Goal: Information Seeking & Learning: Learn about a topic

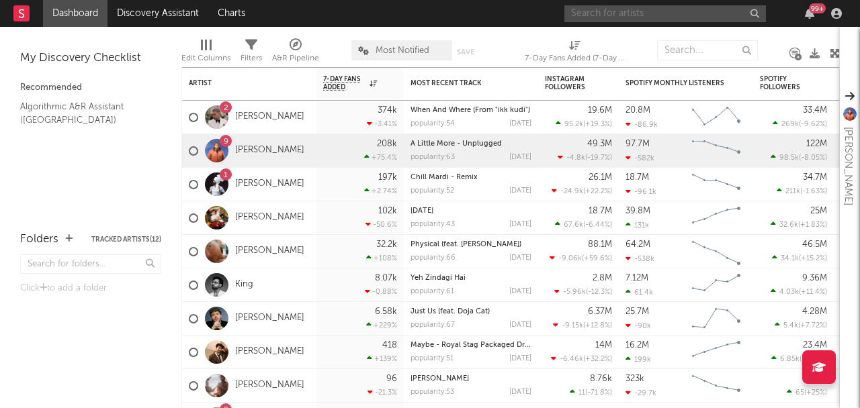
click at [689, 16] on input "text" at bounding box center [664, 13] width 201 height 17
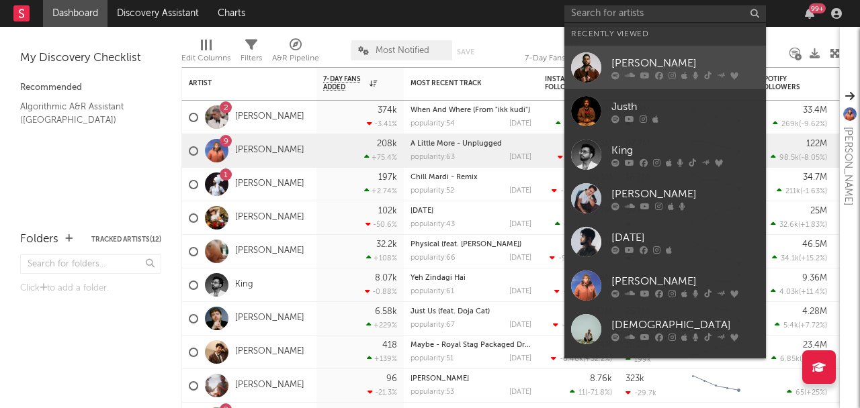
click at [666, 61] on div "[PERSON_NAME]" at bounding box center [685, 63] width 148 height 16
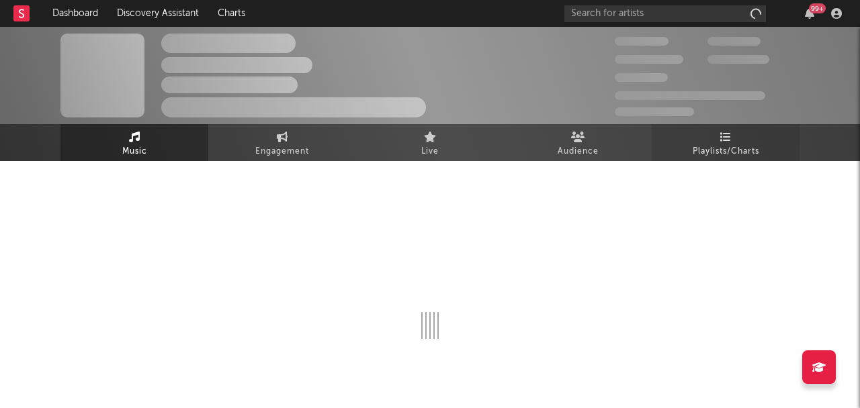
click at [715, 128] on link "Playlists/Charts" at bounding box center [725, 142] width 148 height 37
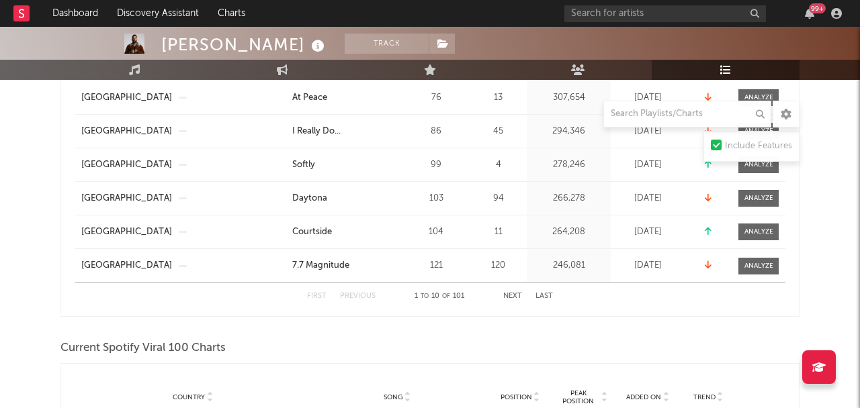
scroll to position [407, 0]
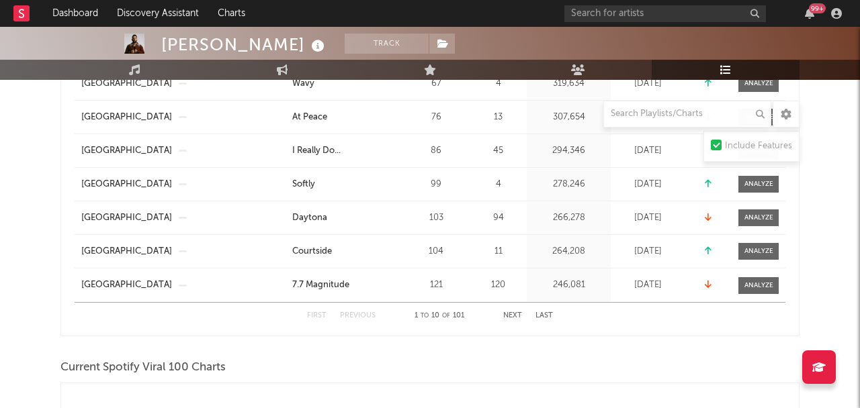
click at [517, 316] on button "Next" at bounding box center [512, 315] width 19 height 7
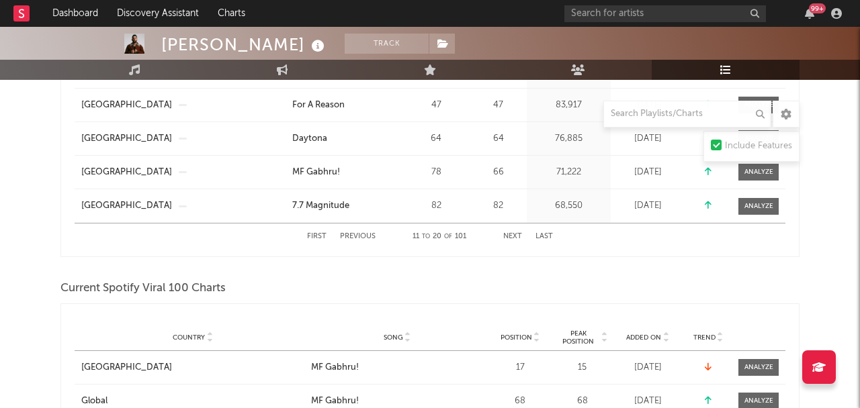
scroll to position [489, 0]
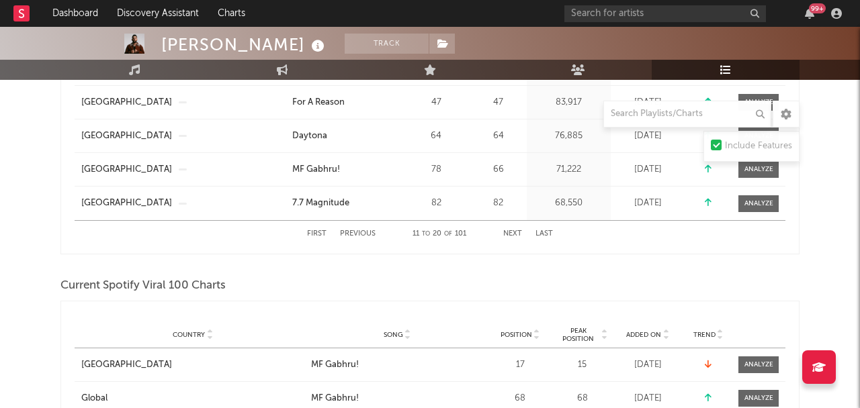
click at [510, 239] on div "First Previous 11 to 20 of 101 Next Last" at bounding box center [430, 234] width 246 height 26
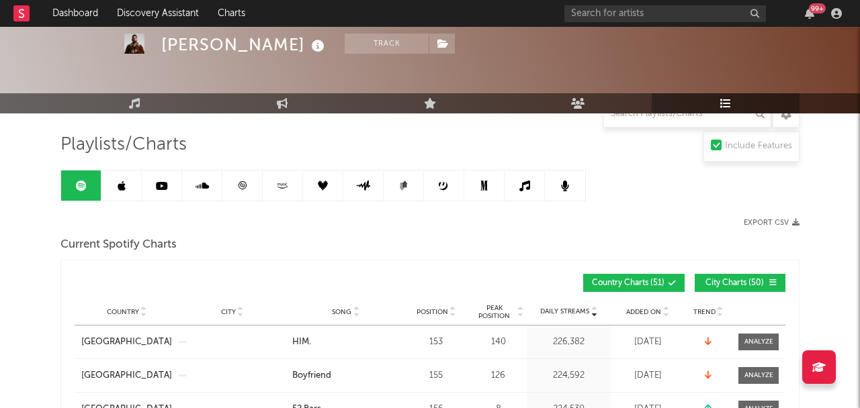
scroll to position [0, 0]
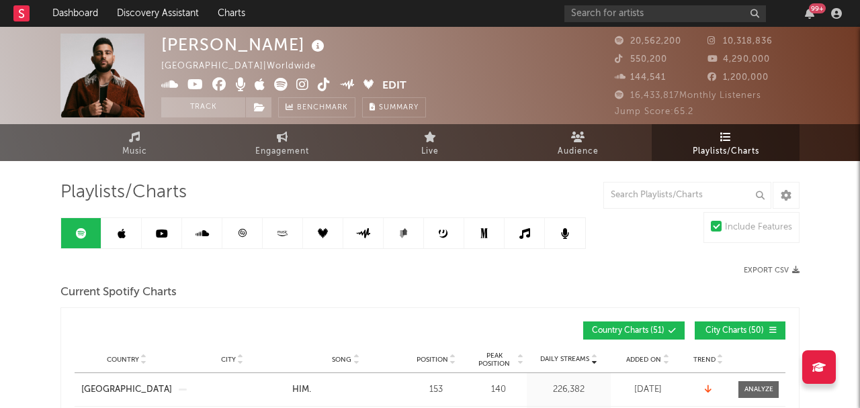
click at [241, 239] on link at bounding box center [242, 233] width 40 height 30
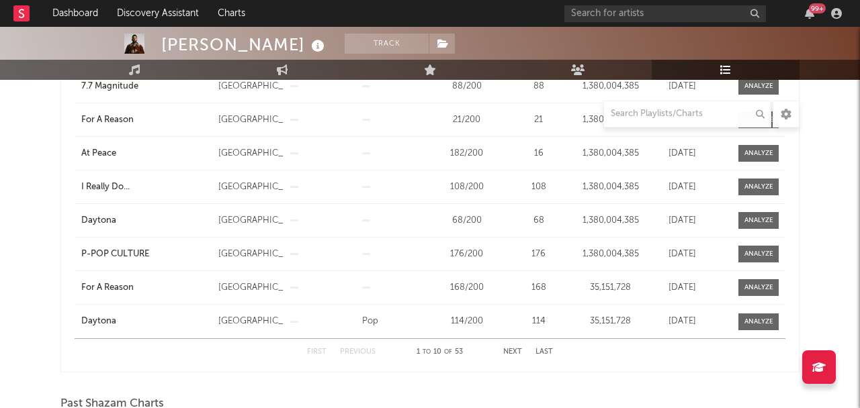
scroll to position [379, 0]
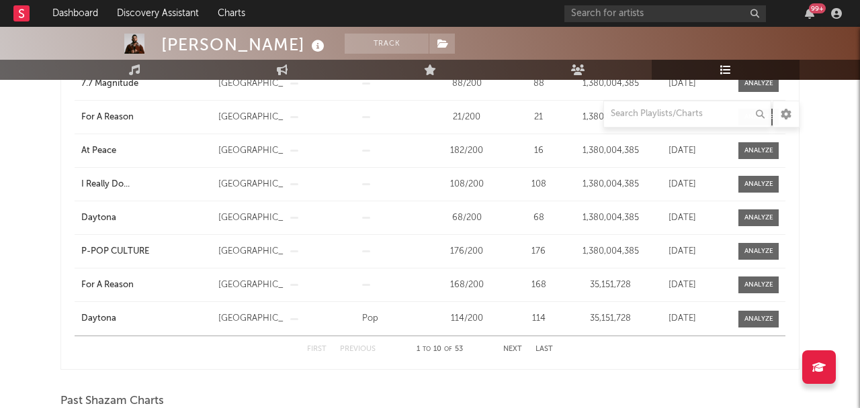
click at [504, 346] on button "Next" at bounding box center [512, 349] width 19 height 7
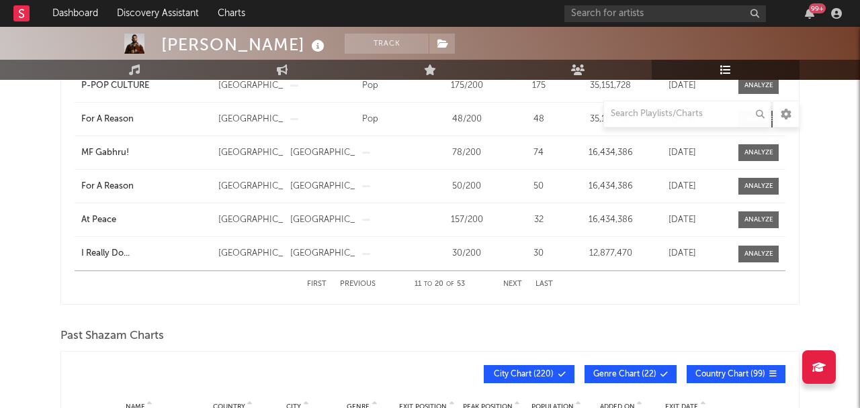
scroll to position [433, 0]
